Goal: Task Accomplishment & Management: Manage account settings

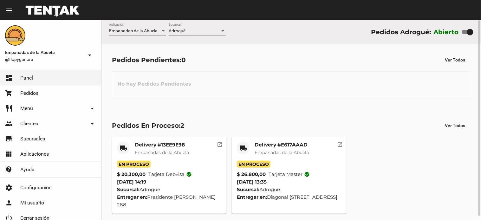
drag, startPoint x: 469, startPoint y: 33, endPoint x: 449, endPoint y: 33, distance: 20.6
click at [451, 33] on div "Abierto" at bounding box center [454, 32] width 40 height 10
checkbox input "false"
click at [272, 146] on mat-card-title "Delivery #E617AAAD" at bounding box center [282, 145] width 54 height 6
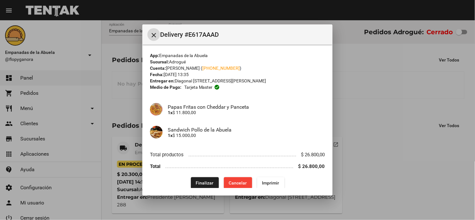
scroll to position [5, 0]
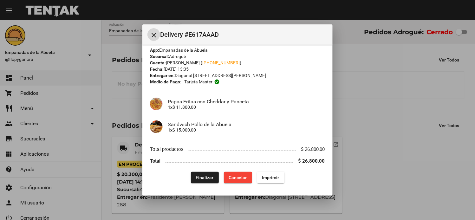
click at [204, 176] on span "Finalizar" at bounding box center [205, 177] width 18 height 5
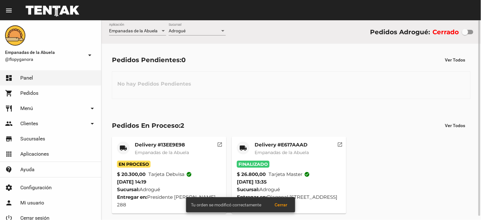
click at [161, 146] on mat-card-title "Delivery #13EE9E98" at bounding box center [162, 145] width 54 height 6
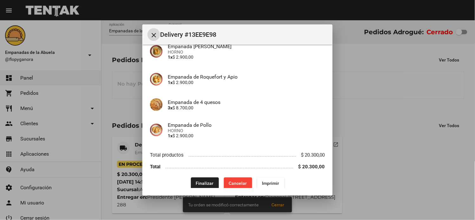
scroll to position [89, 0]
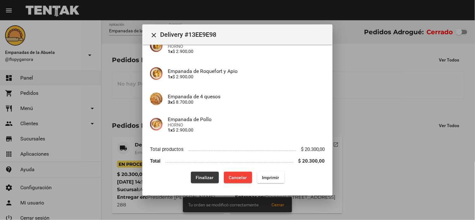
drag, startPoint x: 197, startPoint y: 174, endPoint x: 190, endPoint y: 167, distance: 10.8
click at [195, 172] on button "Finalizar" at bounding box center [205, 177] width 28 height 11
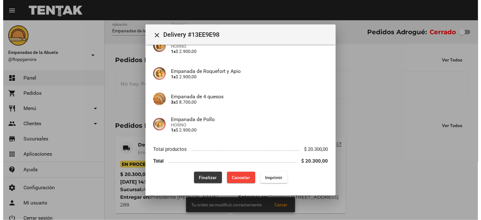
scroll to position [0, 0]
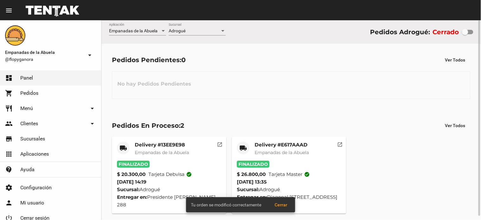
click at [223, 30] on div at bounding box center [222, 31] width 3 height 2
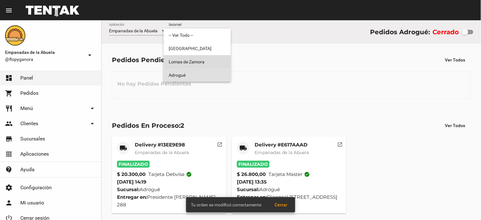
click at [207, 61] on span "Lomas de Zamora" at bounding box center [197, 61] width 57 height 13
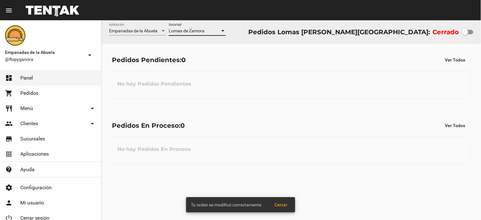
click at [221, 31] on div at bounding box center [223, 31] width 6 height 5
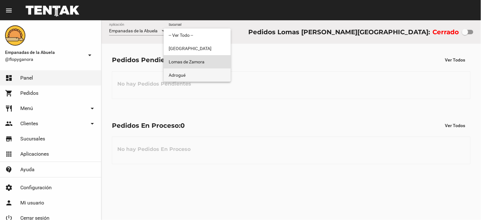
drag, startPoint x: 209, startPoint y: 76, endPoint x: 212, endPoint y: 63, distance: 13.4
click at [208, 76] on span "Adrogué" at bounding box center [197, 74] width 57 height 13
